Goal: Task Accomplishment & Management: Manage account settings

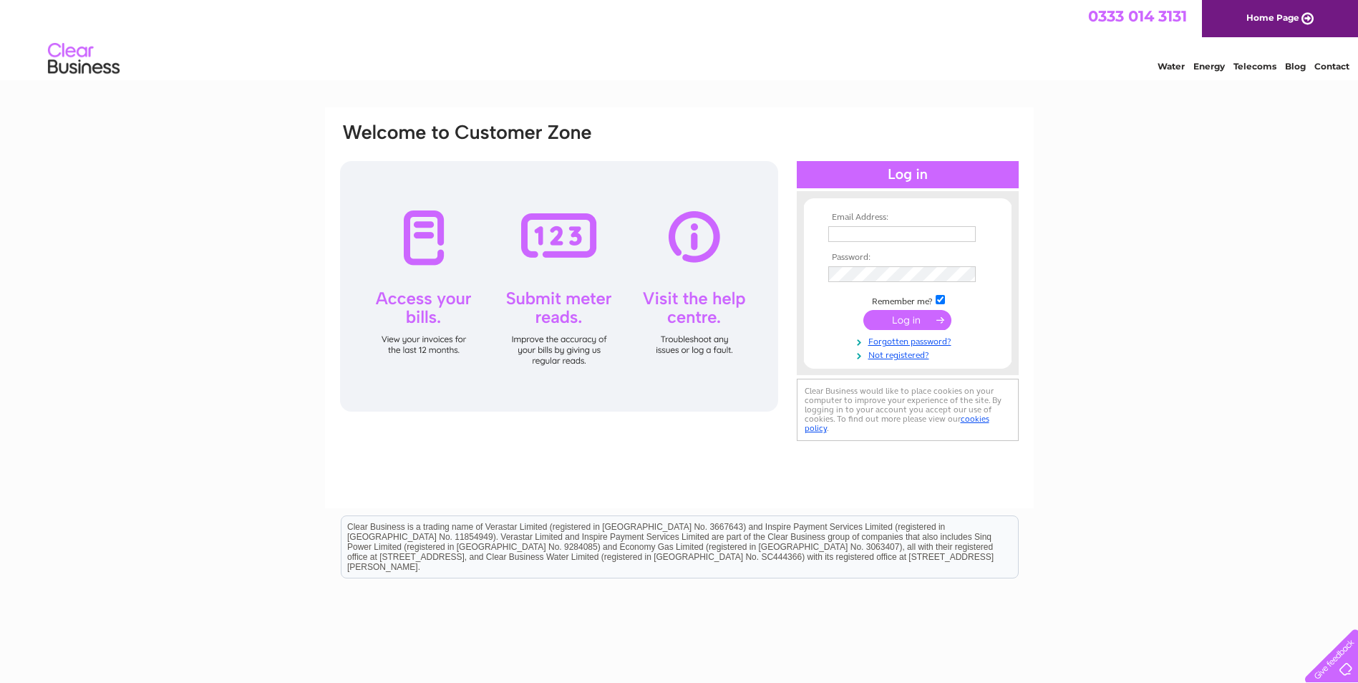
type input "Conor.stone@mcguirksgolf.com"
click at [911, 323] on input "submit" at bounding box center [908, 320] width 88 height 20
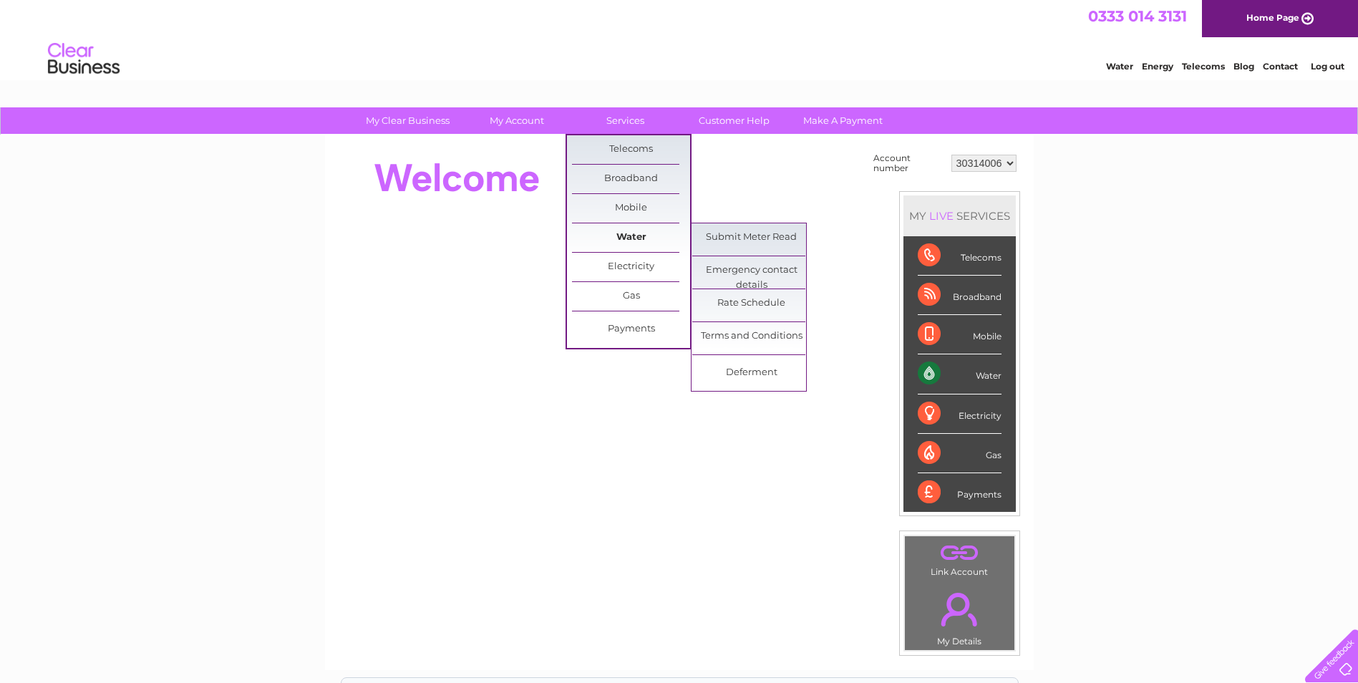
click at [624, 241] on link "Water" at bounding box center [631, 237] width 118 height 29
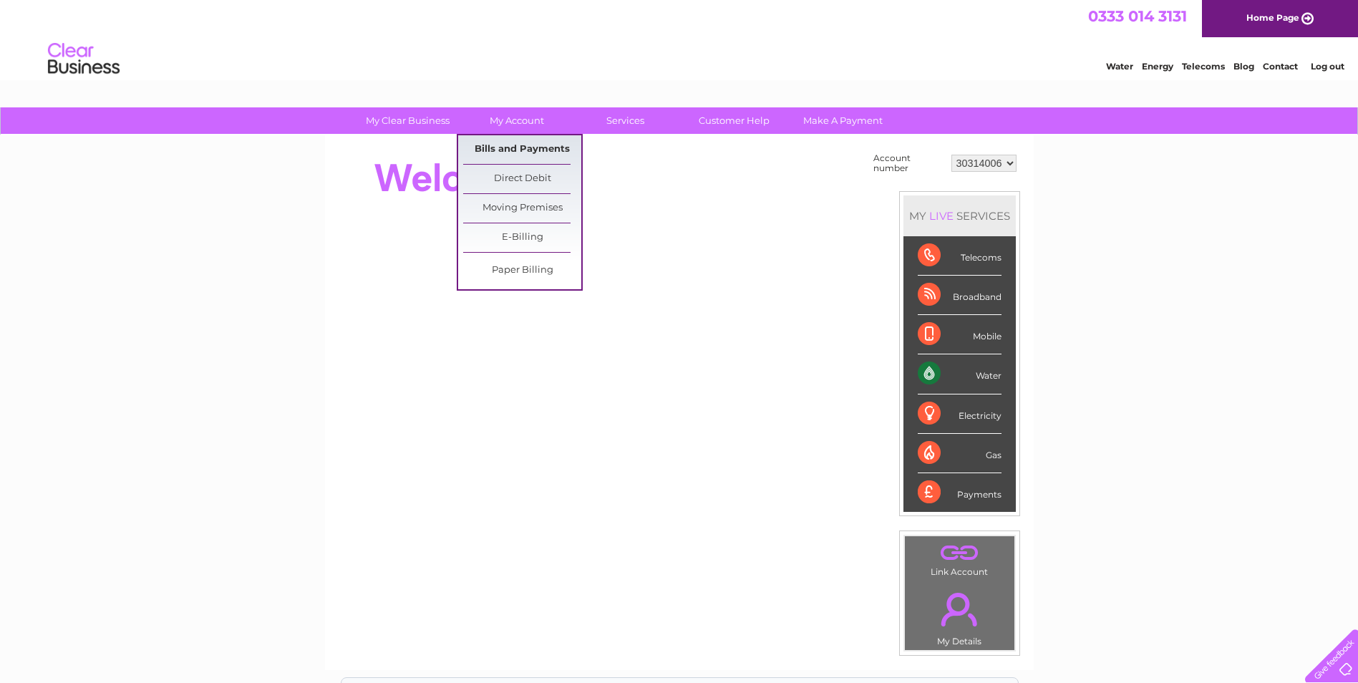
click at [517, 150] on link "Bills and Payments" at bounding box center [522, 149] width 118 height 29
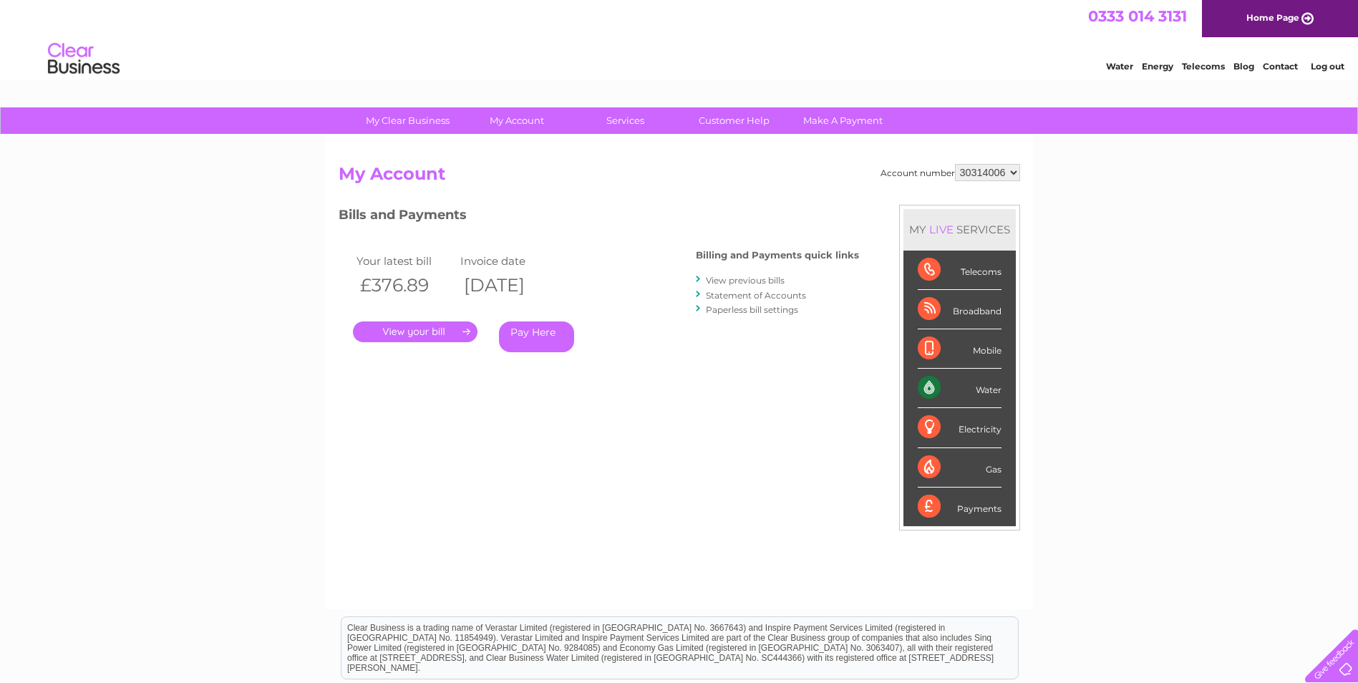
click at [755, 294] on link "Statement of Accounts" at bounding box center [756, 295] width 100 height 11
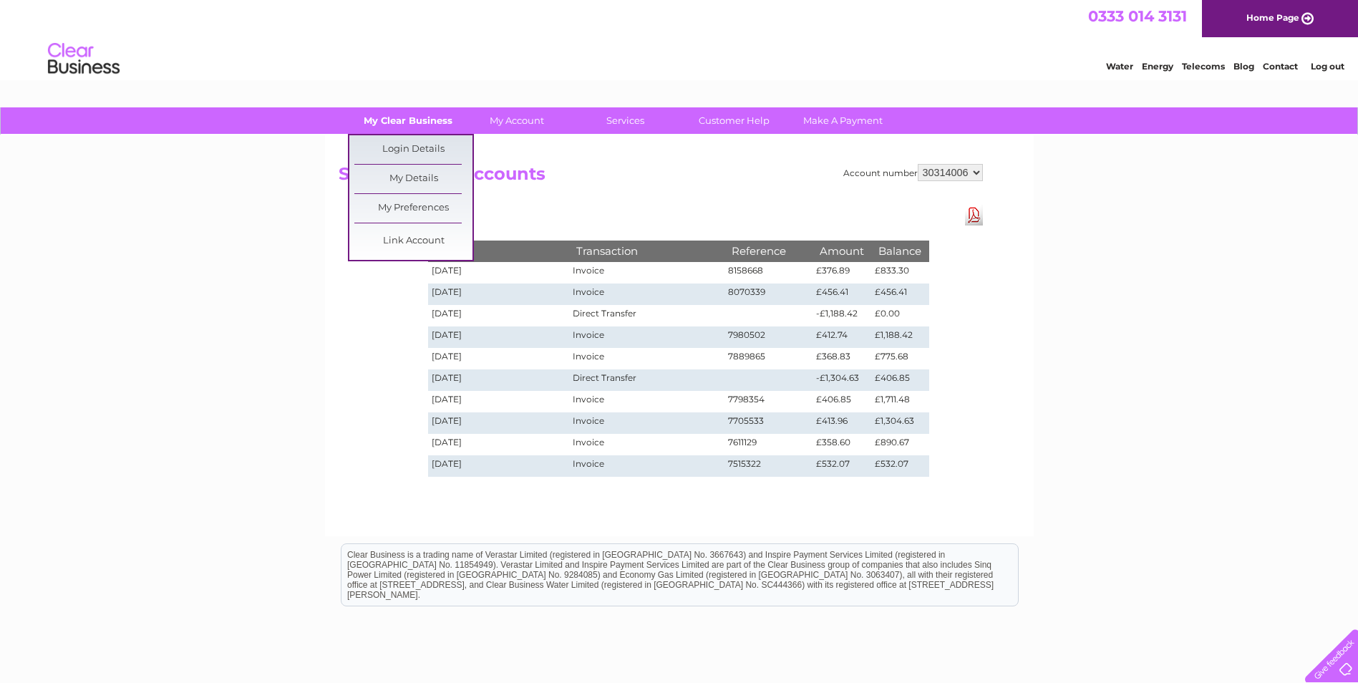
click at [401, 113] on link "My Clear Business" at bounding box center [408, 120] width 118 height 26
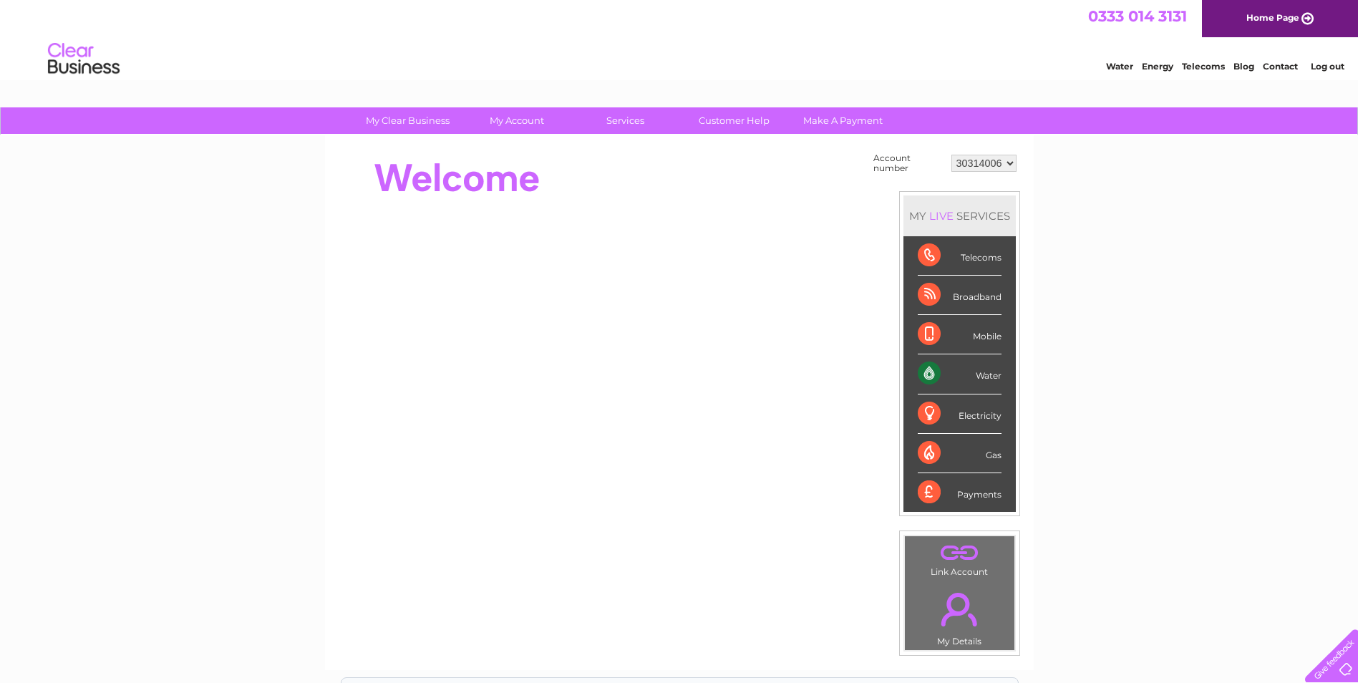
click at [984, 380] on div "Water" at bounding box center [960, 373] width 84 height 39
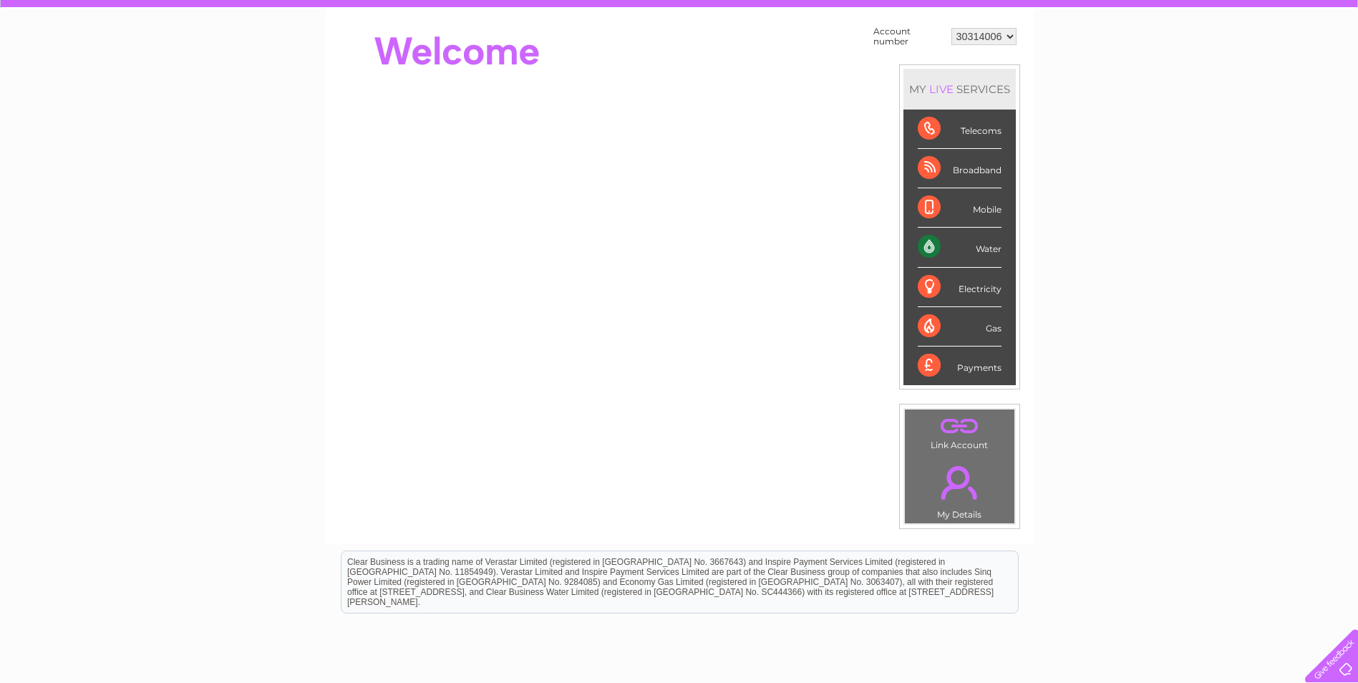
scroll to position [243, 0]
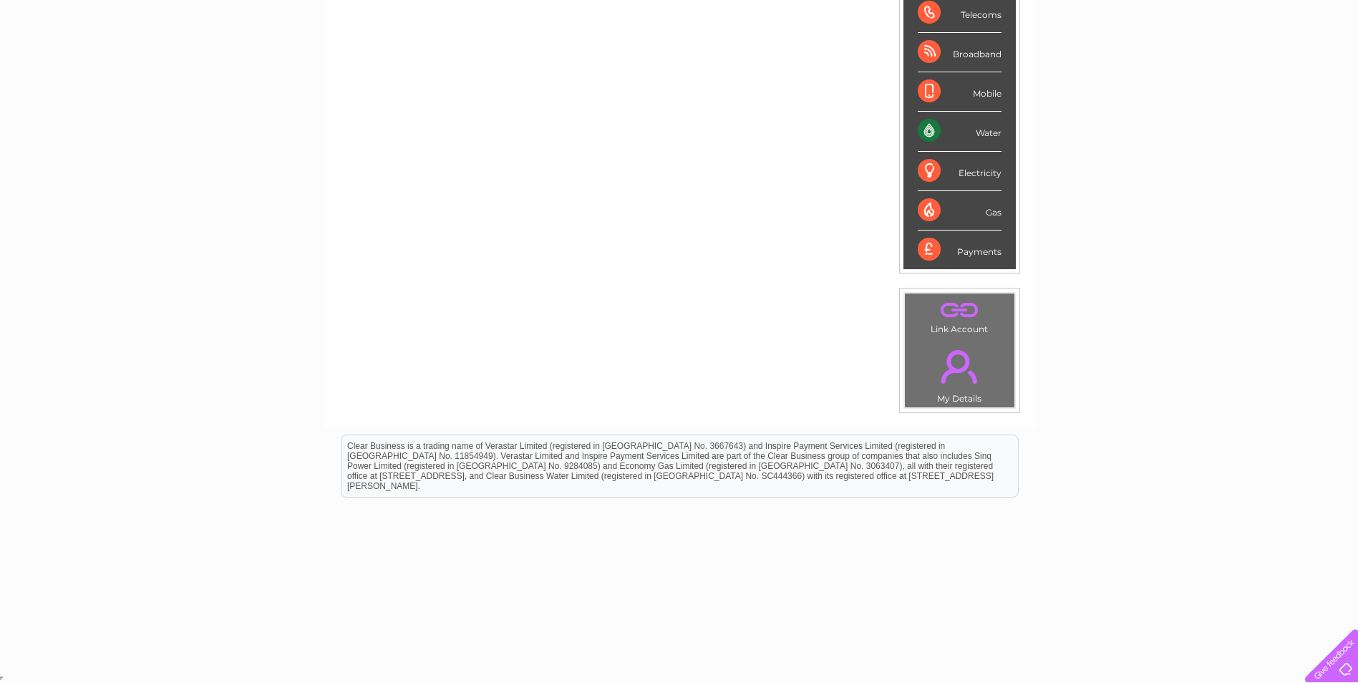
click at [1334, 666] on div at bounding box center [1329, 653] width 59 height 59
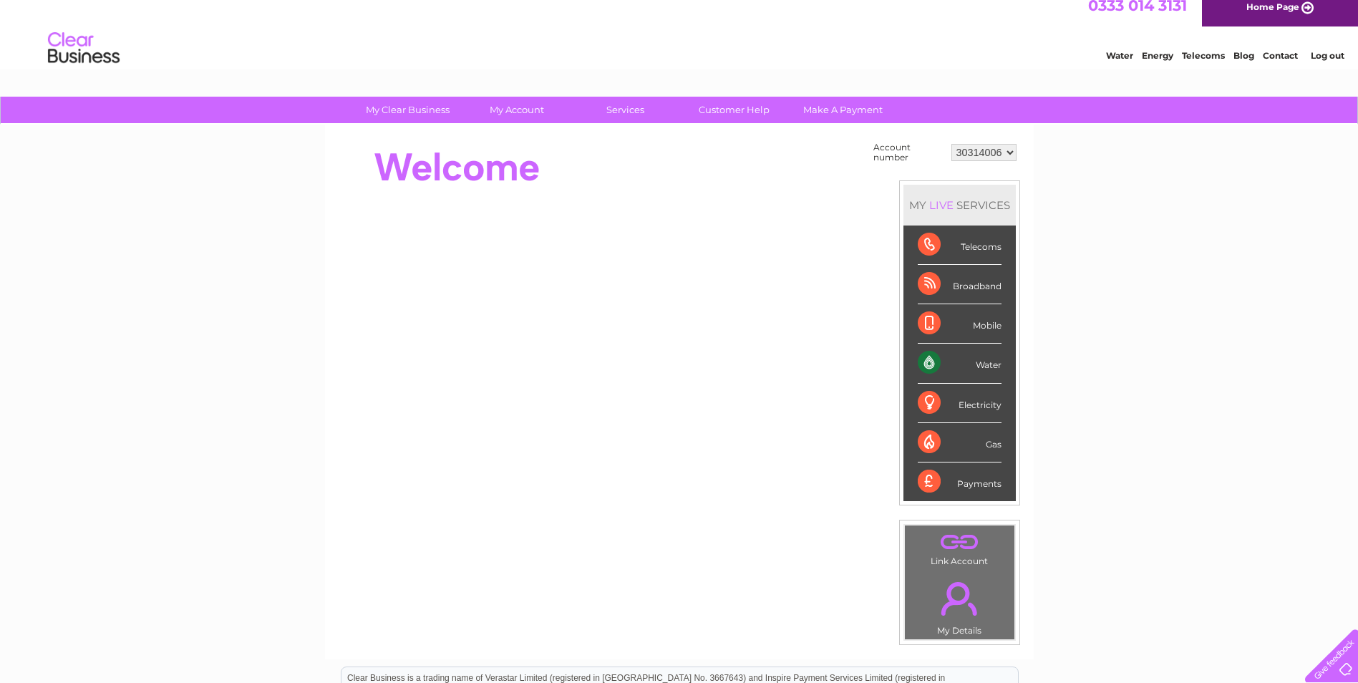
scroll to position [0, 0]
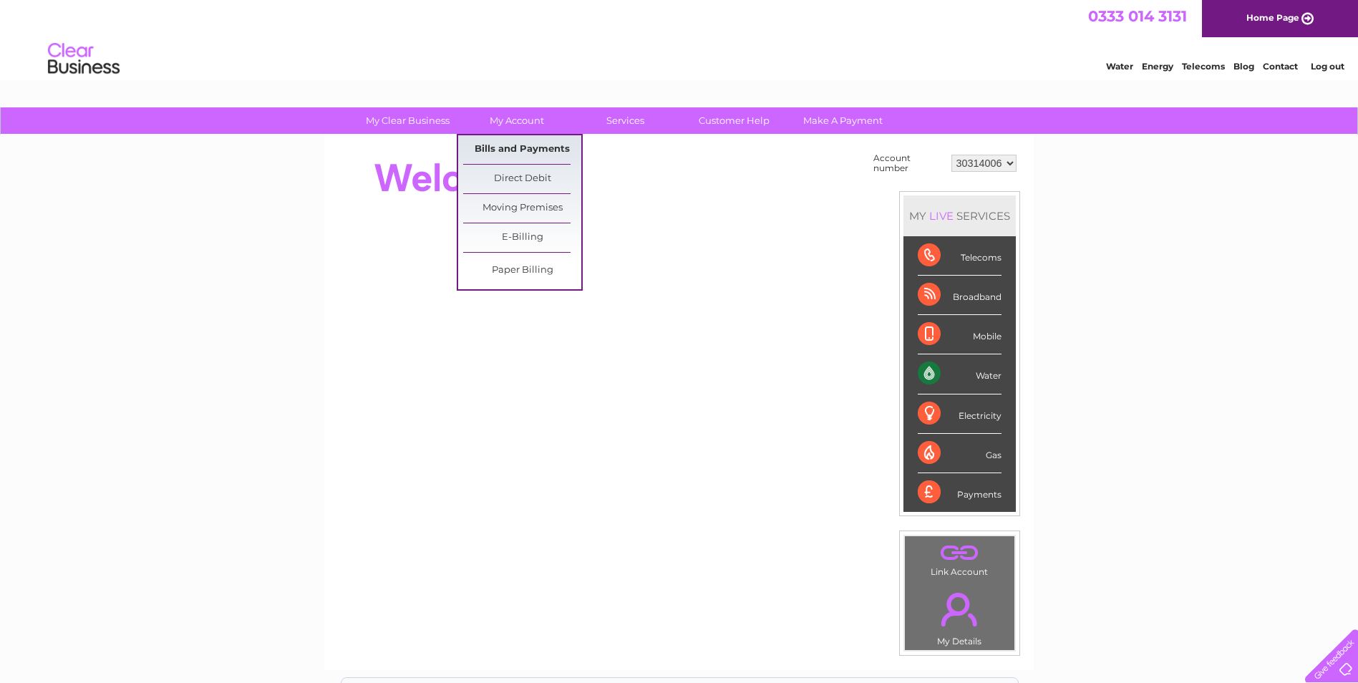
click at [533, 146] on link "Bills and Payments" at bounding box center [522, 149] width 118 height 29
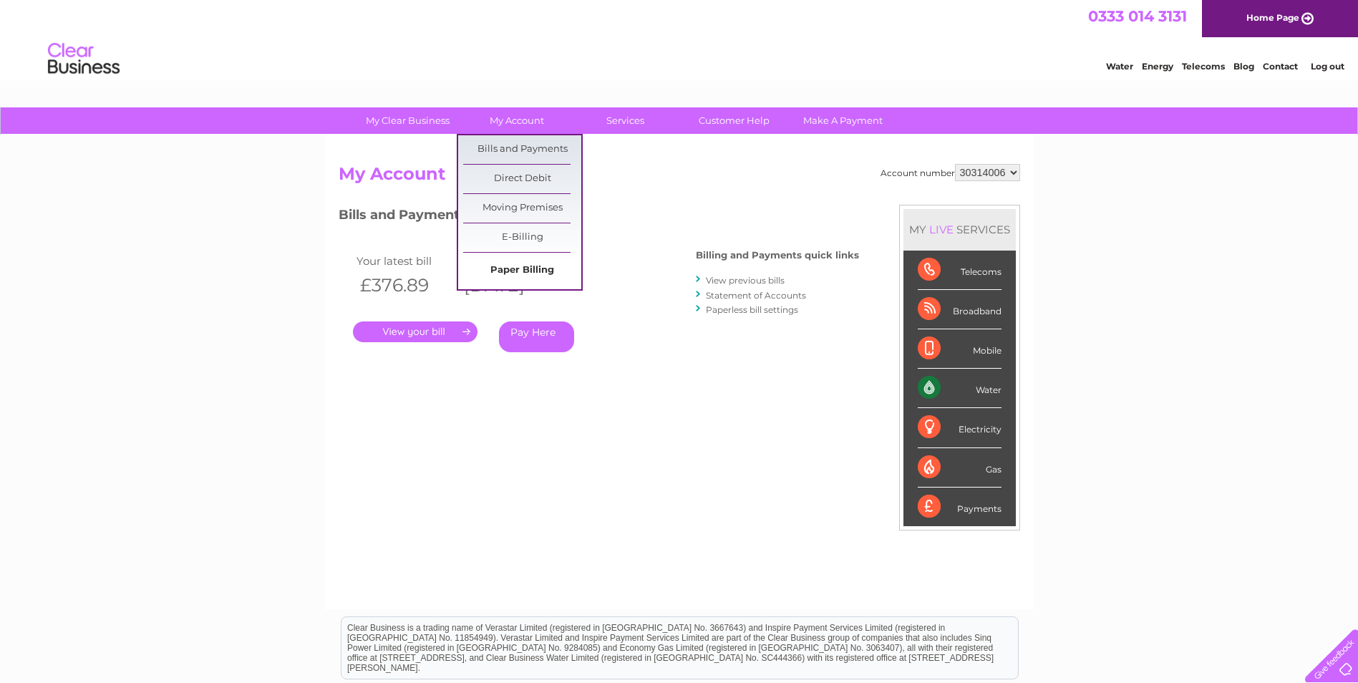
click at [516, 266] on link "Paper Billing" at bounding box center [522, 270] width 118 height 29
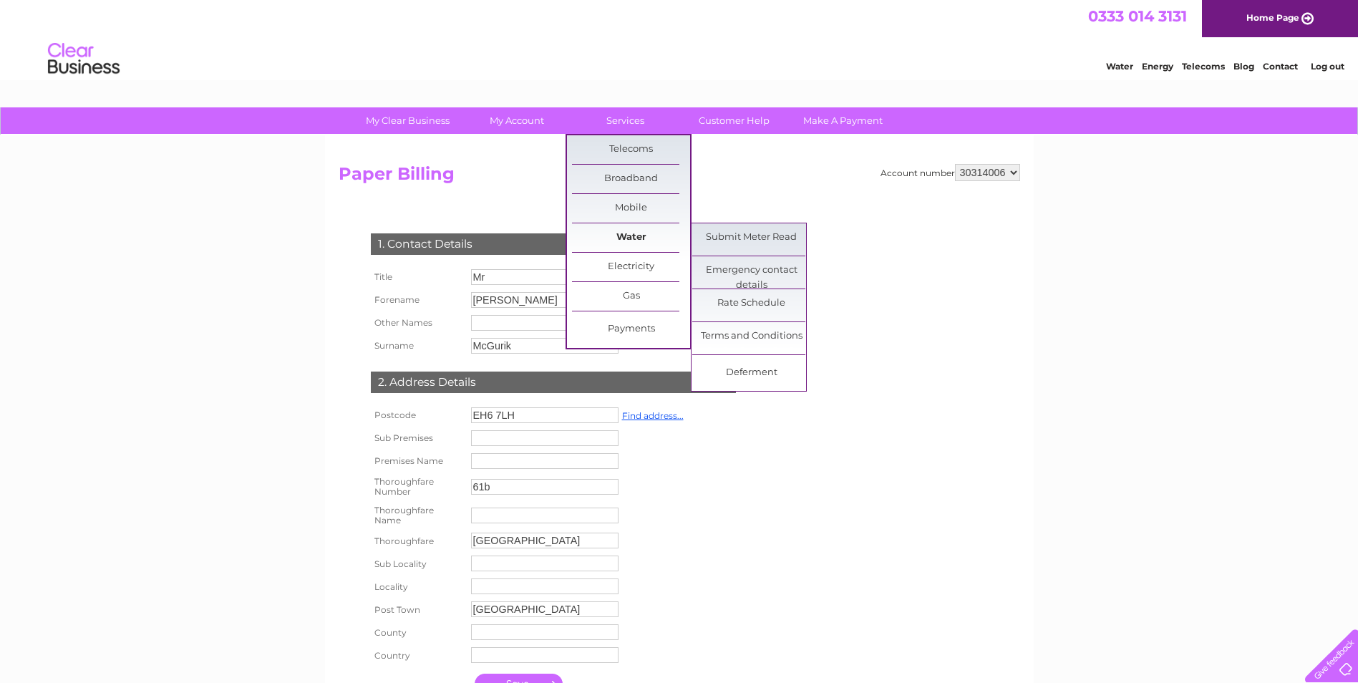
click at [649, 237] on link "Water" at bounding box center [631, 237] width 118 height 29
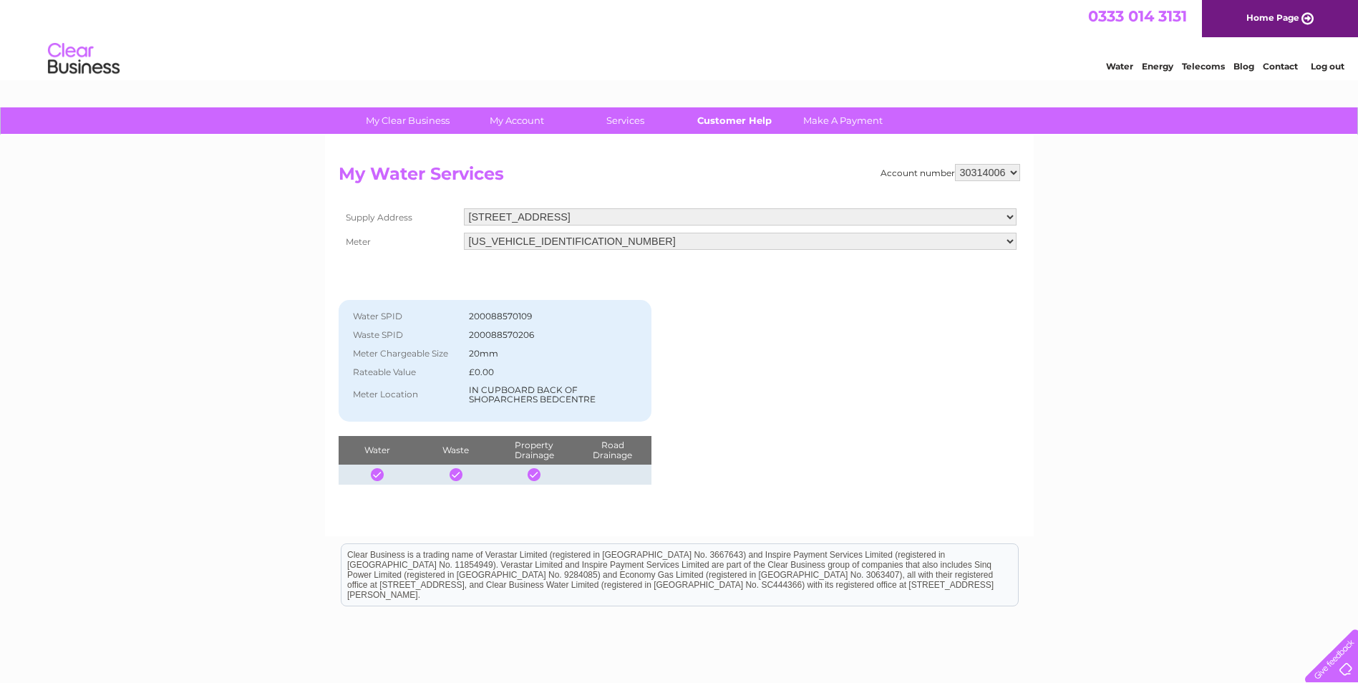
click at [737, 114] on link "Customer Help" at bounding box center [734, 120] width 118 height 26
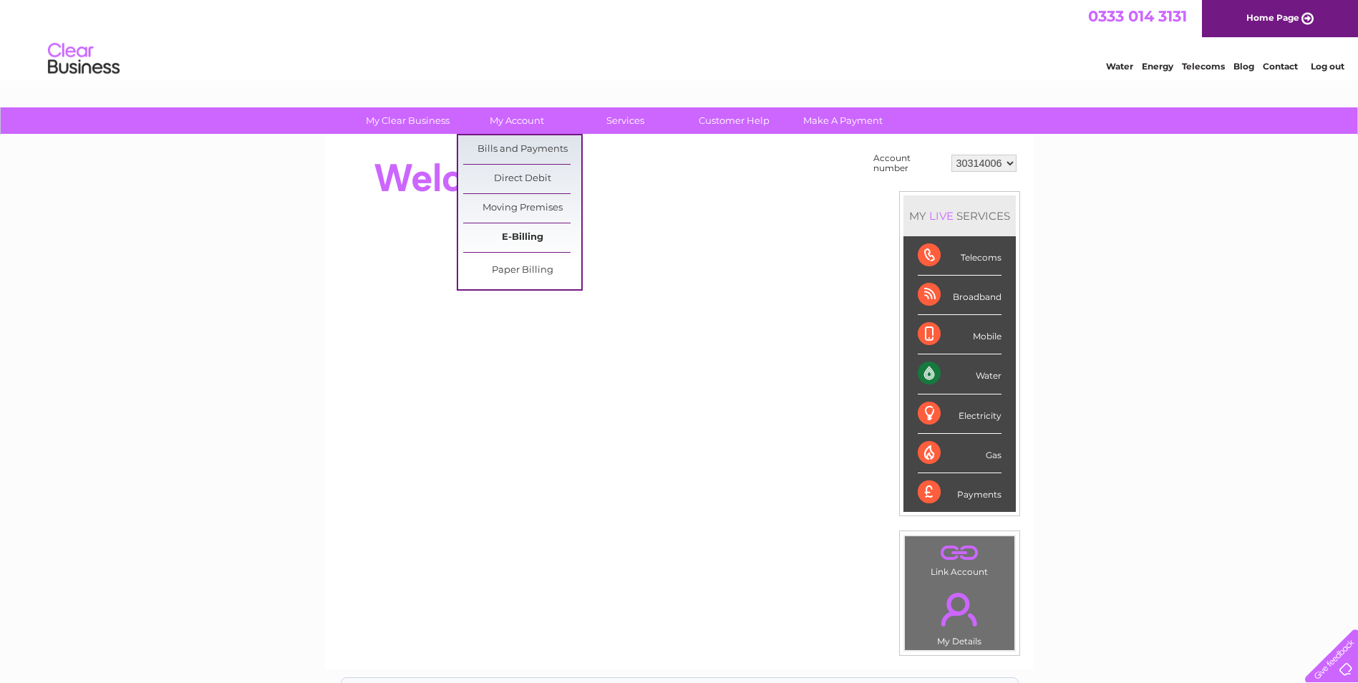
click at [518, 242] on link "E-Billing" at bounding box center [522, 237] width 118 height 29
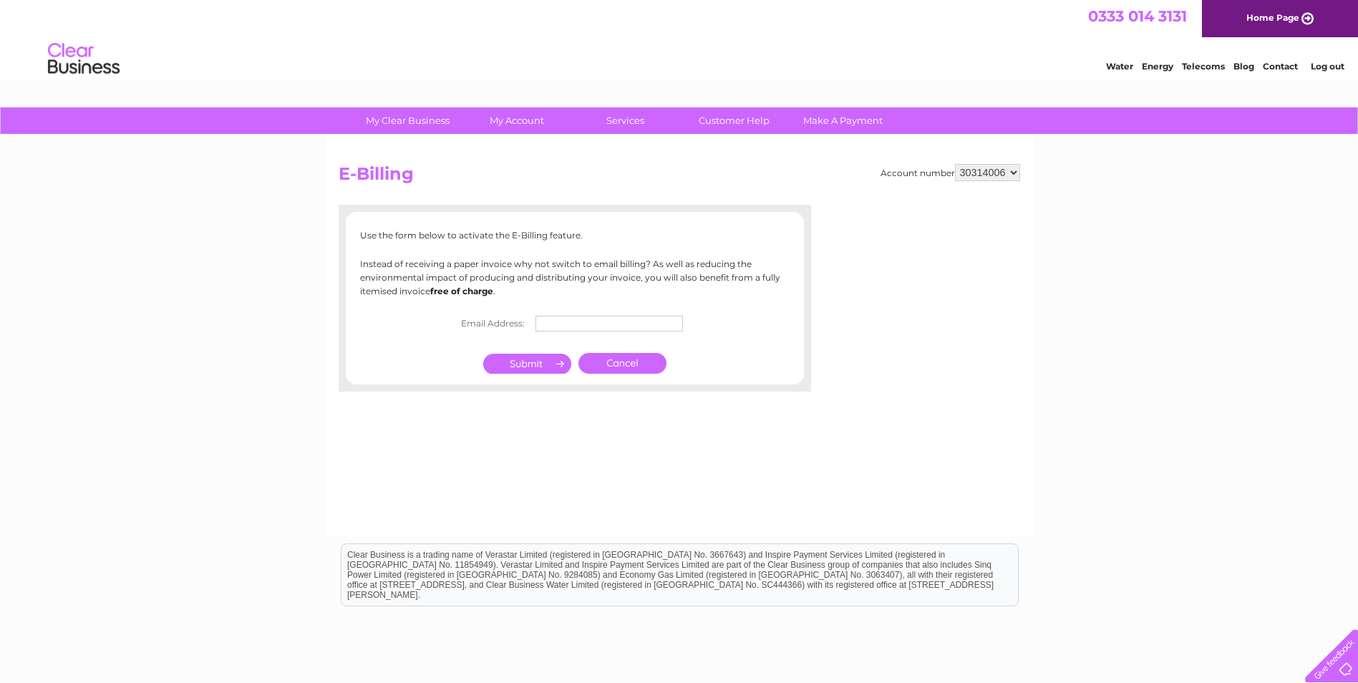
click at [555, 326] on input "text" at bounding box center [610, 324] width 148 height 16
type input "joseane.martins@mcguirksgolf.com"
click at [667, 318] on input "joseane.martins@mcguirksgolf.com" at bounding box center [610, 324] width 149 height 17
click at [509, 365] on input "submit" at bounding box center [527, 365] width 88 height 20
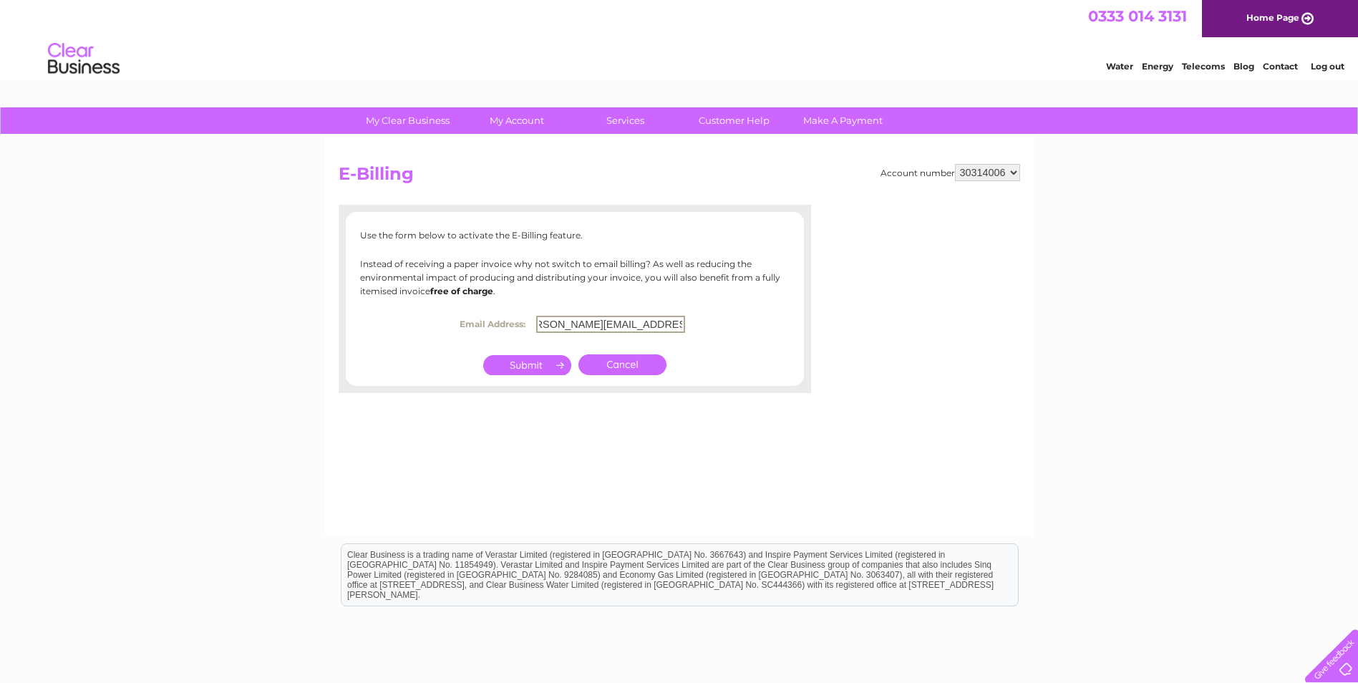
scroll to position [0, 0]
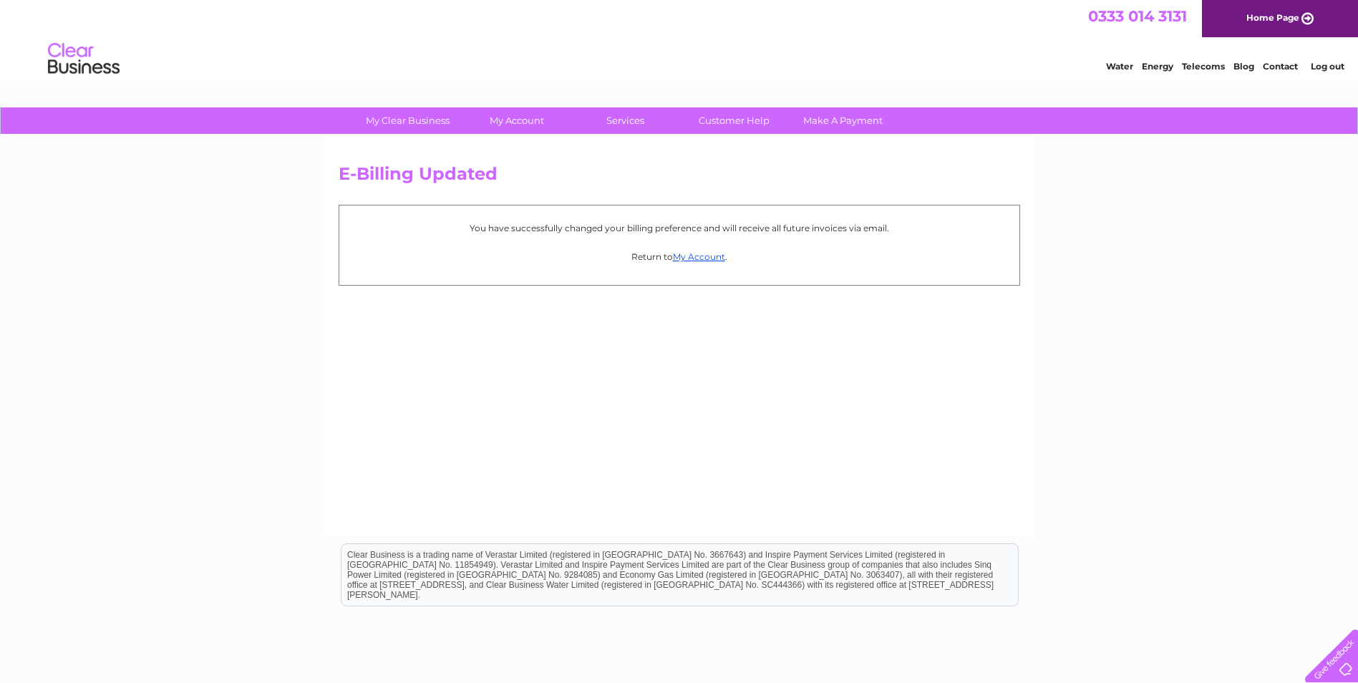
click at [1330, 67] on link "Log out" at bounding box center [1328, 66] width 34 height 11
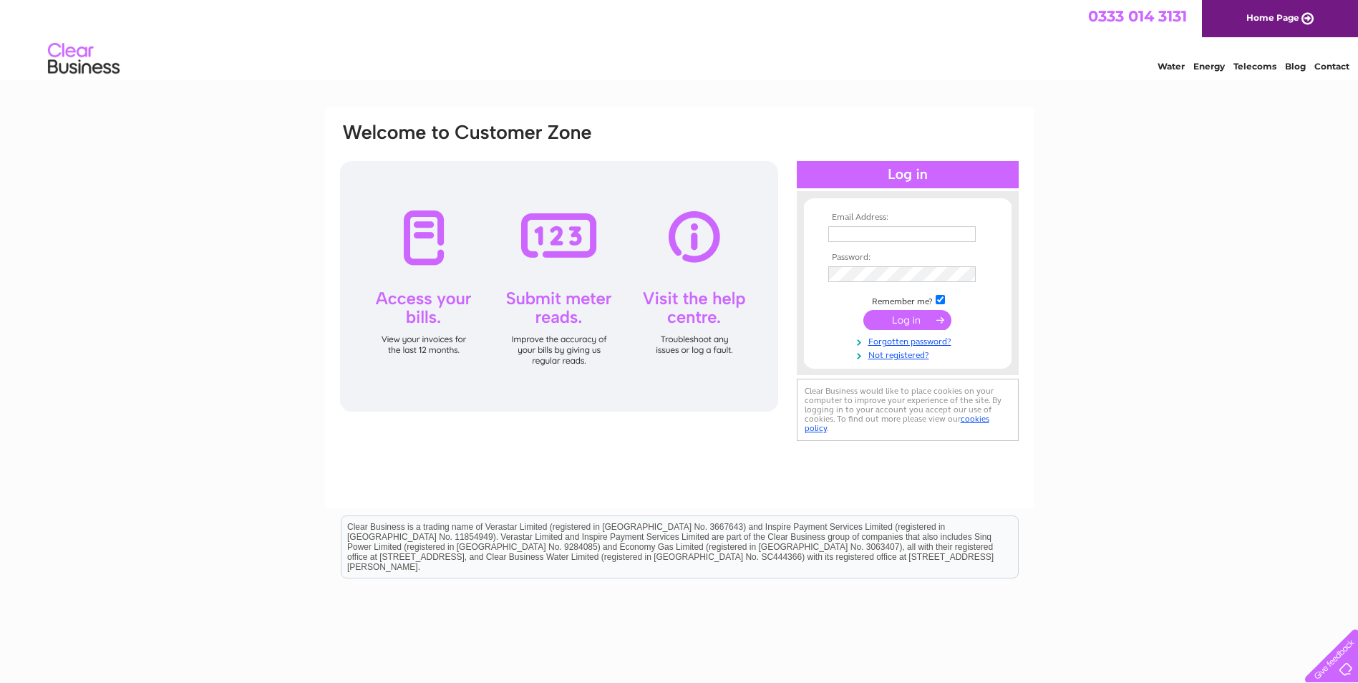
type input "Conor.stone@mcguirksgolf.com"
click at [912, 317] on input "submit" at bounding box center [908, 320] width 88 height 20
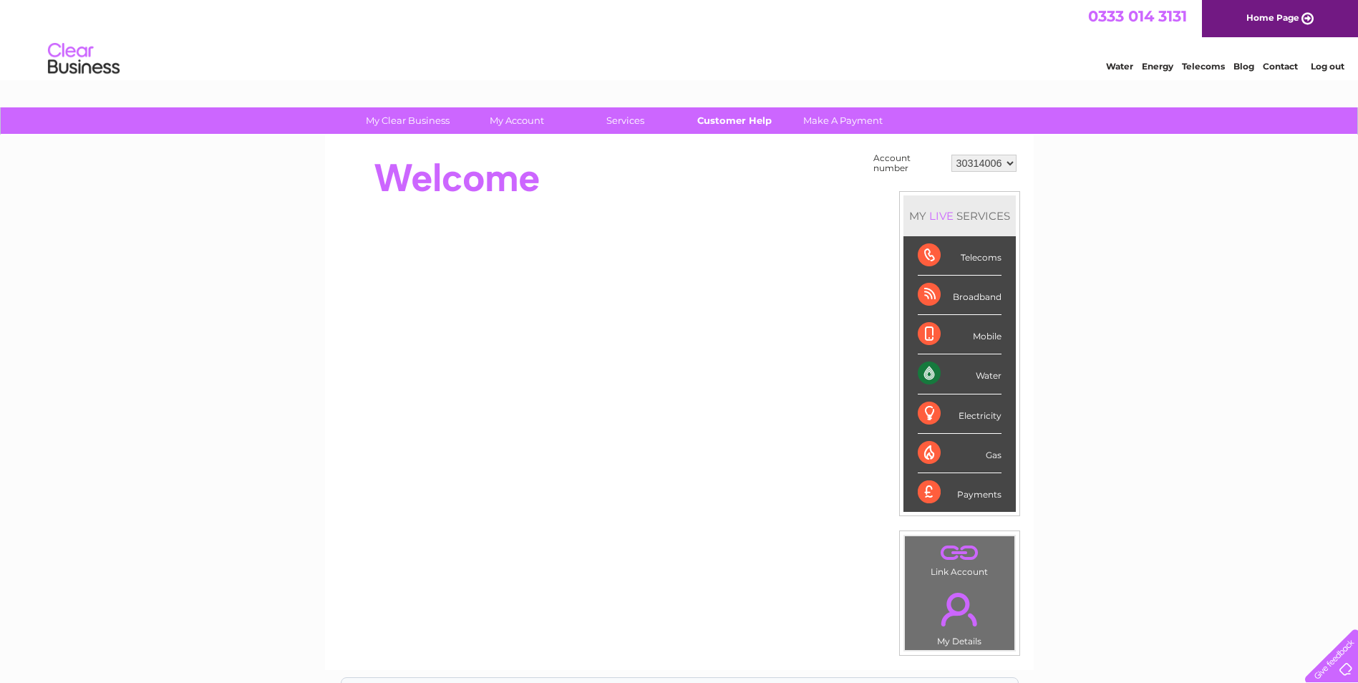
click at [714, 122] on link "Customer Help" at bounding box center [734, 120] width 118 height 26
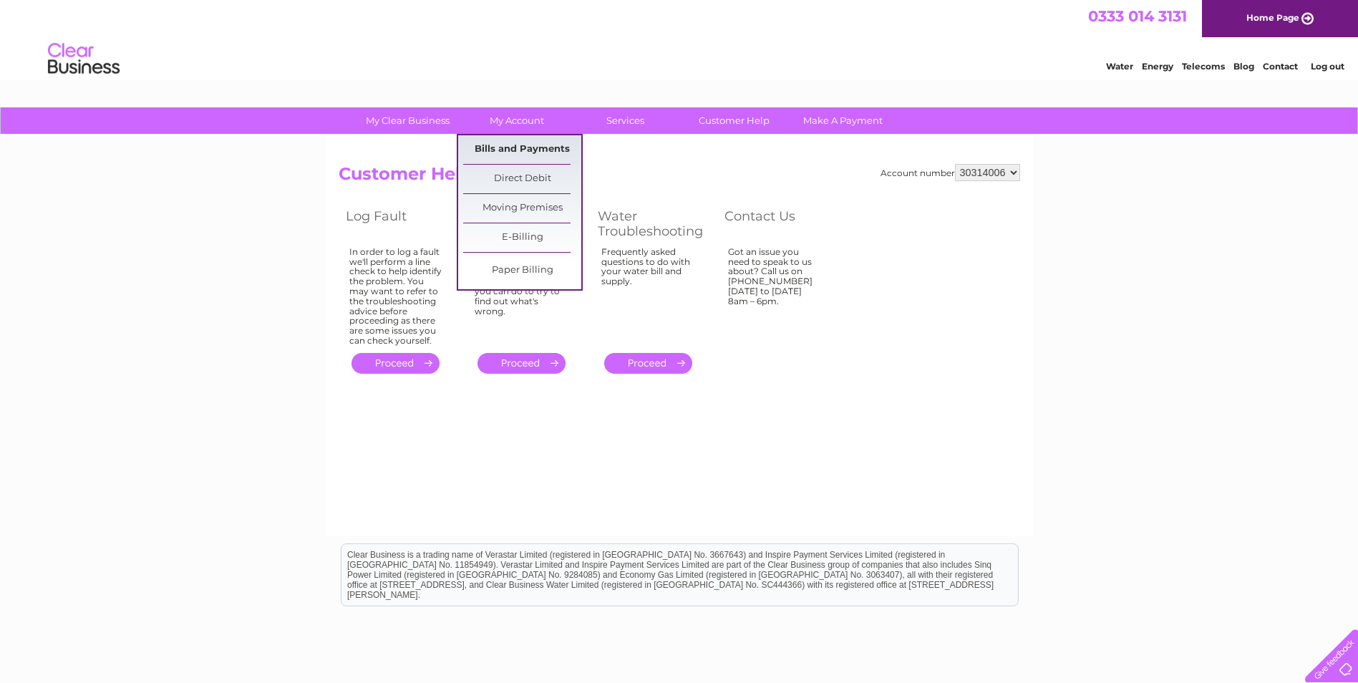
click at [518, 143] on link "Bills and Payments" at bounding box center [522, 149] width 118 height 29
click at [502, 150] on link "Bills and Payments" at bounding box center [522, 149] width 118 height 29
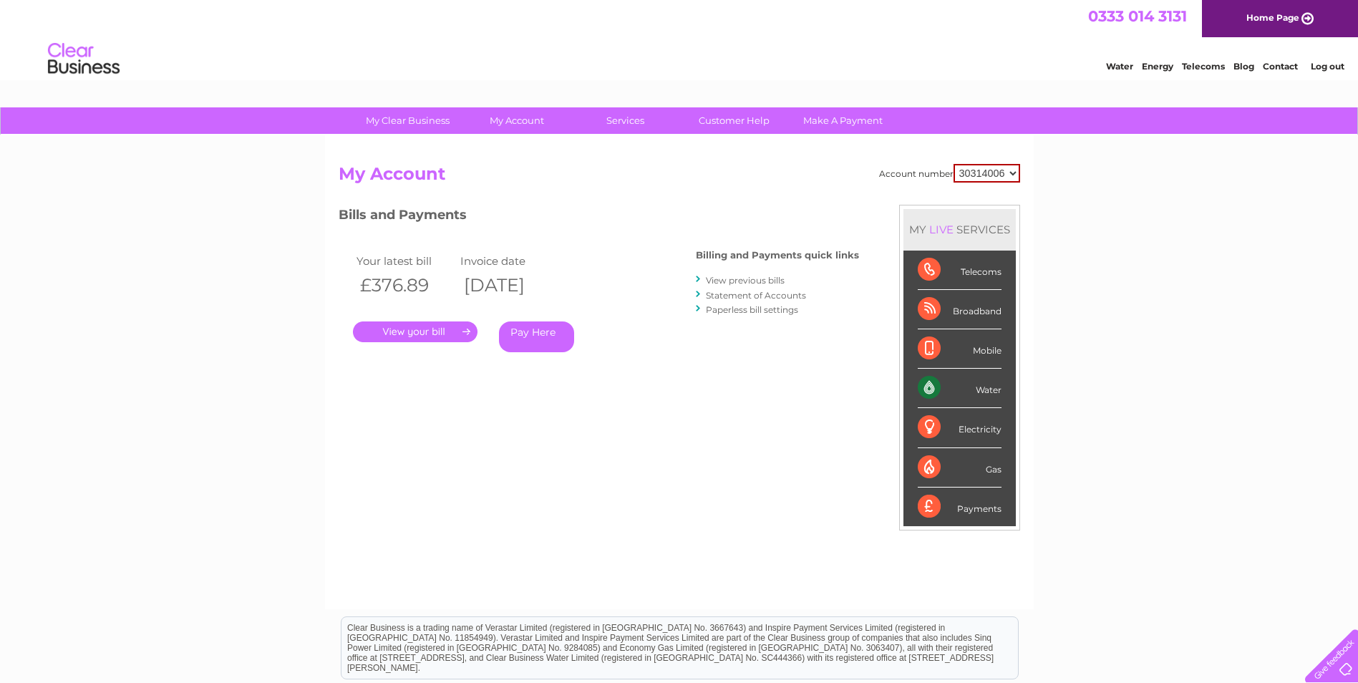
click at [432, 333] on link "." at bounding box center [415, 332] width 125 height 21
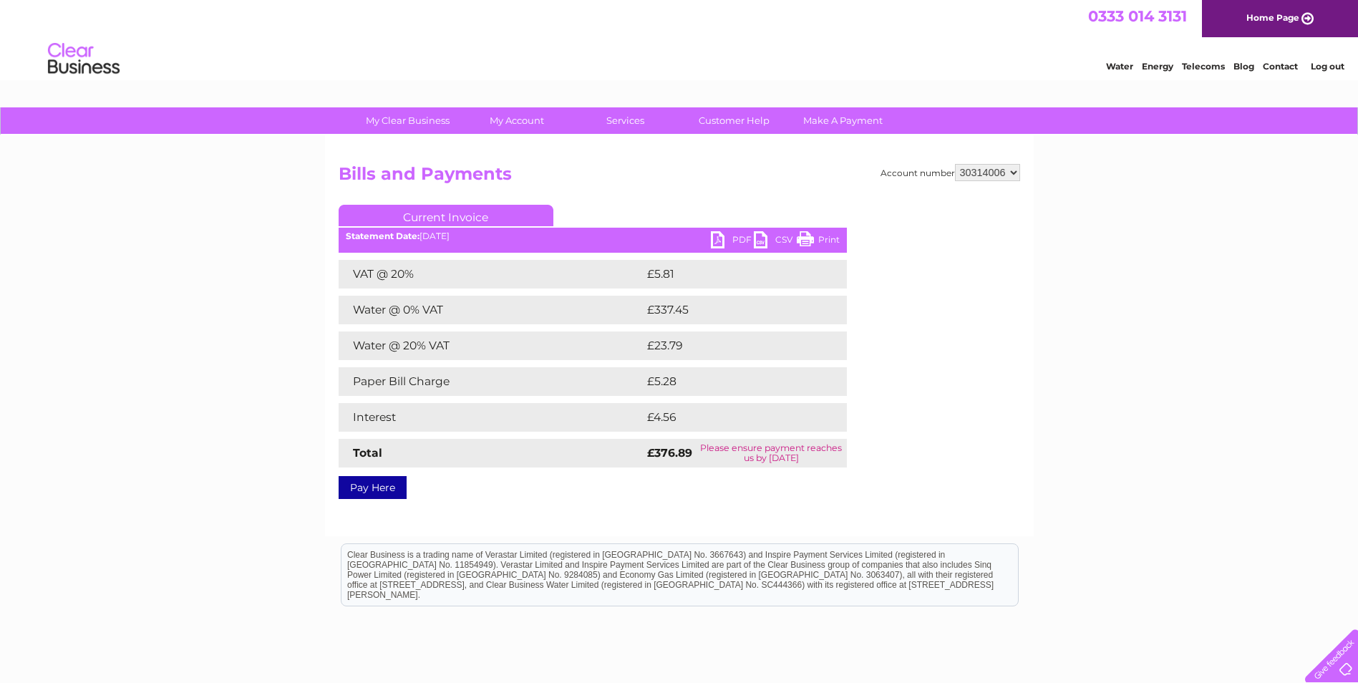
click at [1336, 64] on link "Log out" at bounding box center [1328, 66] width 34 height 11
